Goal: Find contact information: Find contact information

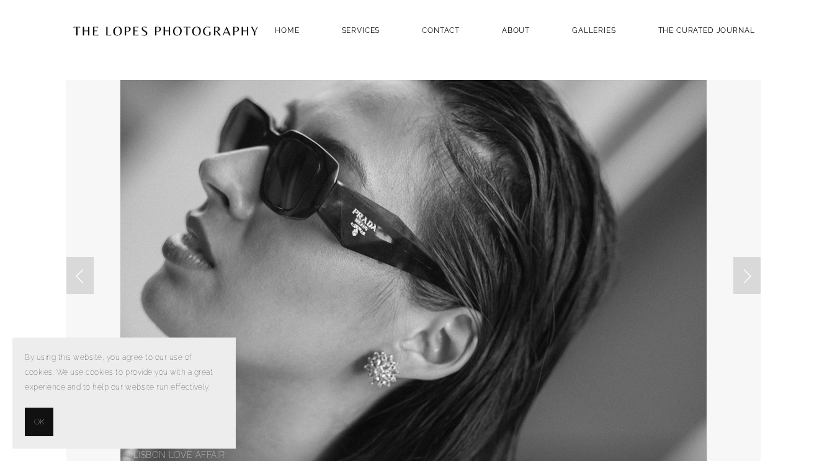
scroll to position [17, 0]
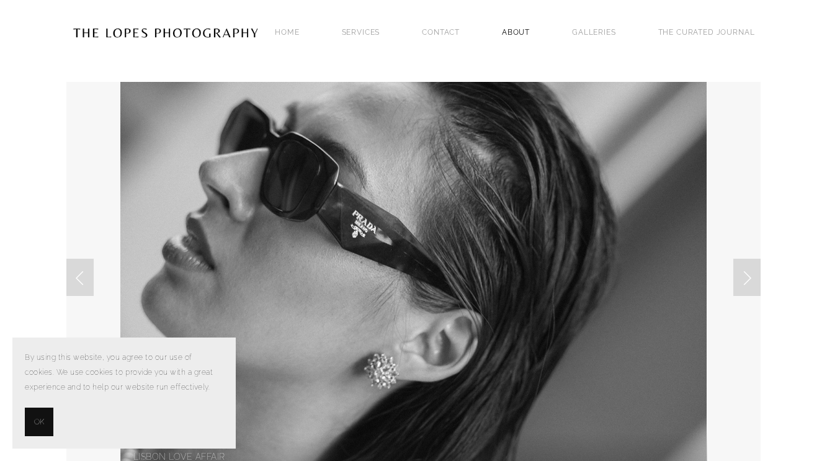
click at [511, 29] on link "ABOUT" at bounding box center [516, 32] width 28 height 17
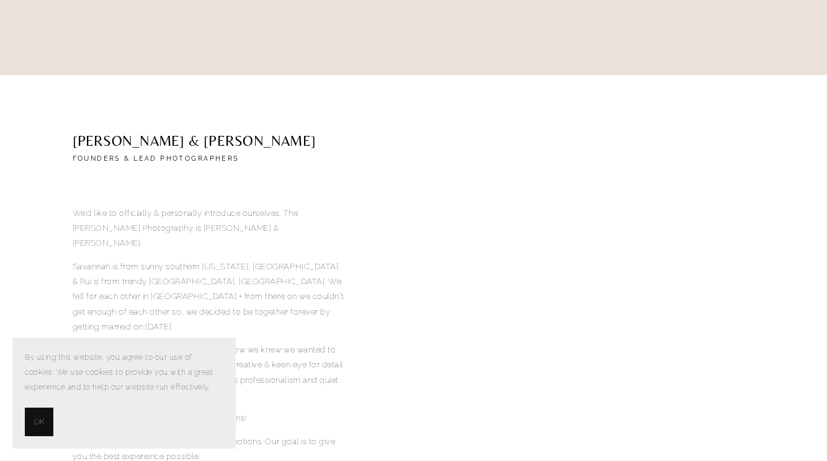
scroll to position [354, 0]
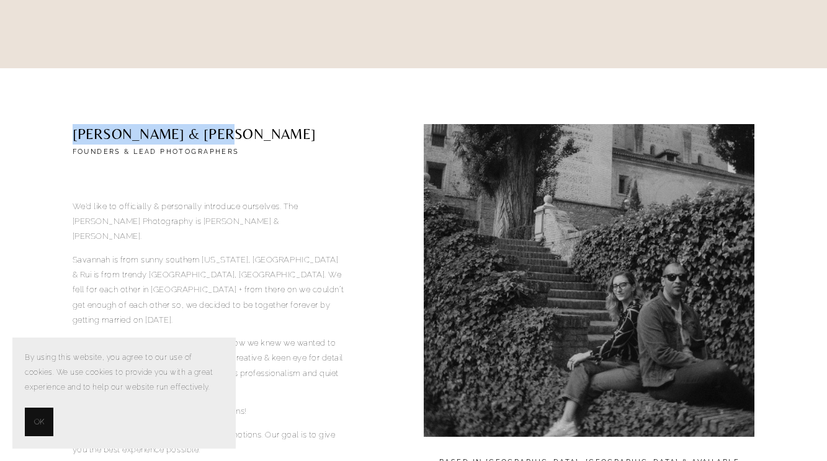
drag, startPoint x: 230, startPoint y: 134, endPoint x: 73, endPoint y: 132, distance: 157.0
click at [73, 132] on h2 "[PERSON_NAME] & [PERSON_NAME]" at bounding box center [209, 134] width 272 height 20
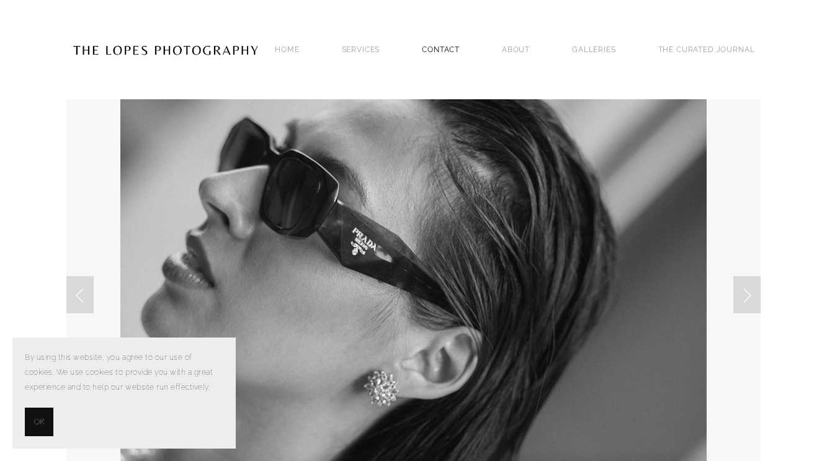
click at [426, 51] on link "Contact" at bounding box center [441, 49] width 38 height 17
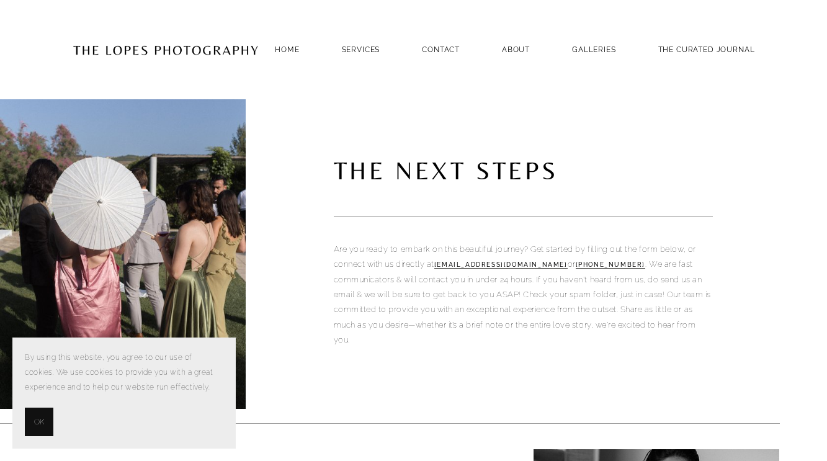
scroll to position [121, 0]
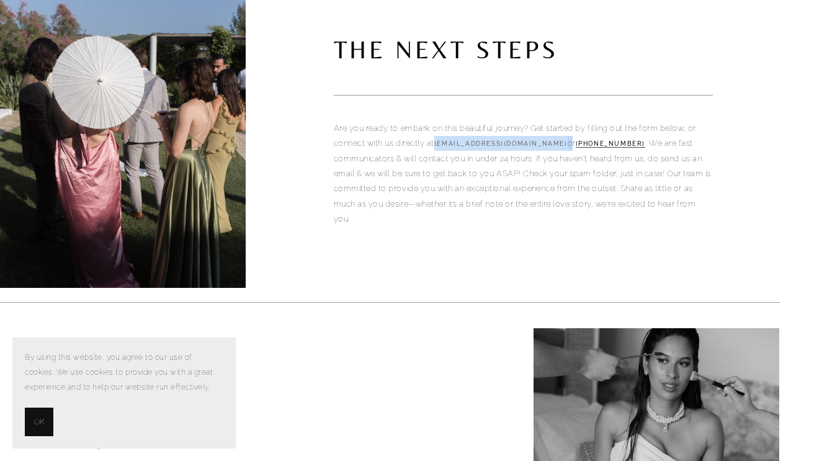
drag, startPoint x: 589, startPoint y: 144, endPoint x: 440, endPoint y: 142, distance: 148.9
click at [440, 142] on p "Are you ready to embark on this beautiful journey? Get started by filling out t…" at bounding box center [523, 173] width 379 height 105
copy p "[EMAIL_ADDRESS][DOMAIN_NAME]"
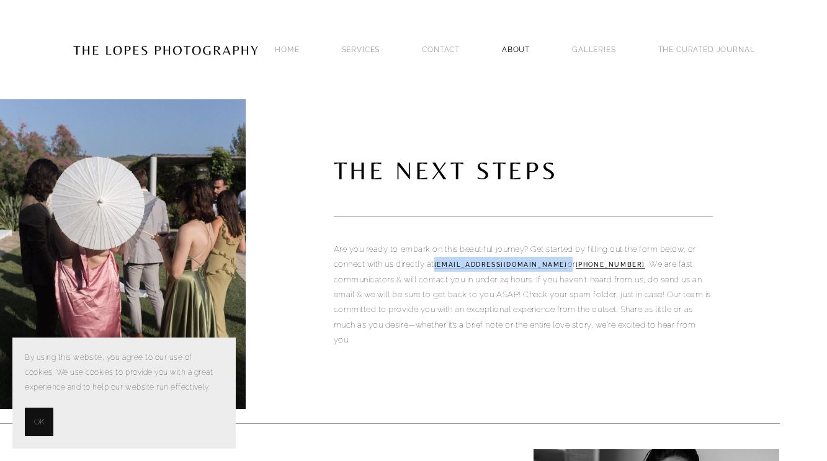
click at [509, 50] on link "ABOUT" at bounding box center [516, 49] width 28 height 17
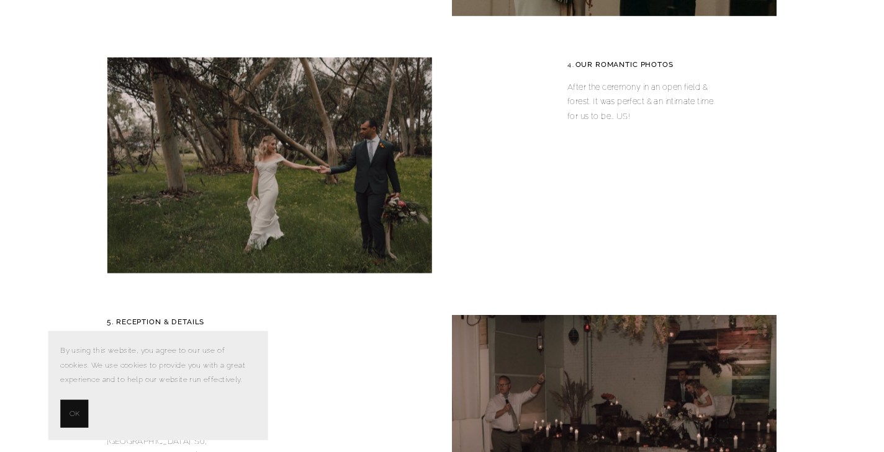
scroll to position [2092, 0]
